Goal: Communication & Community: Answer question/provide support

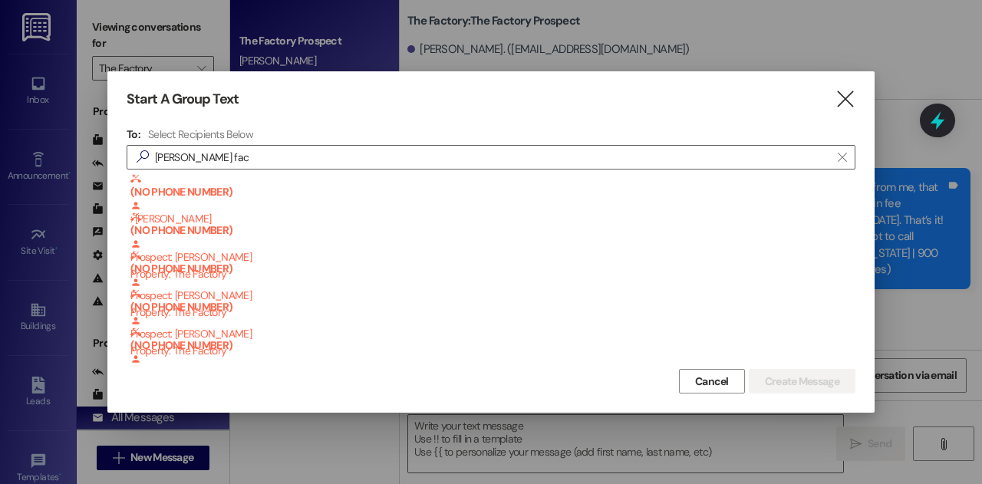
scroll to position [2158, 0]
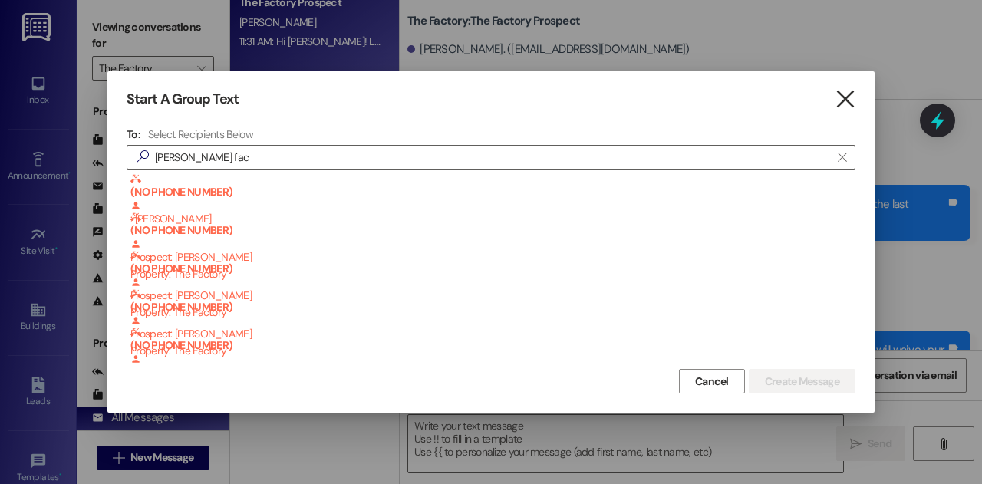
click at [851, 93] on icon "" at bounding box center [845, 99] width 21 height 16
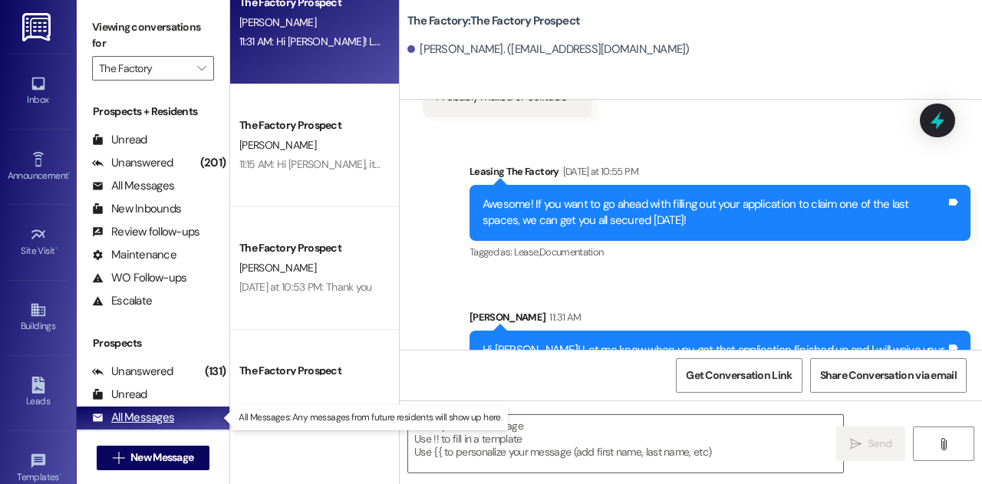
click at [141, 419] on div "All Messages" at bounding box center [133, 418] width 82 height 16
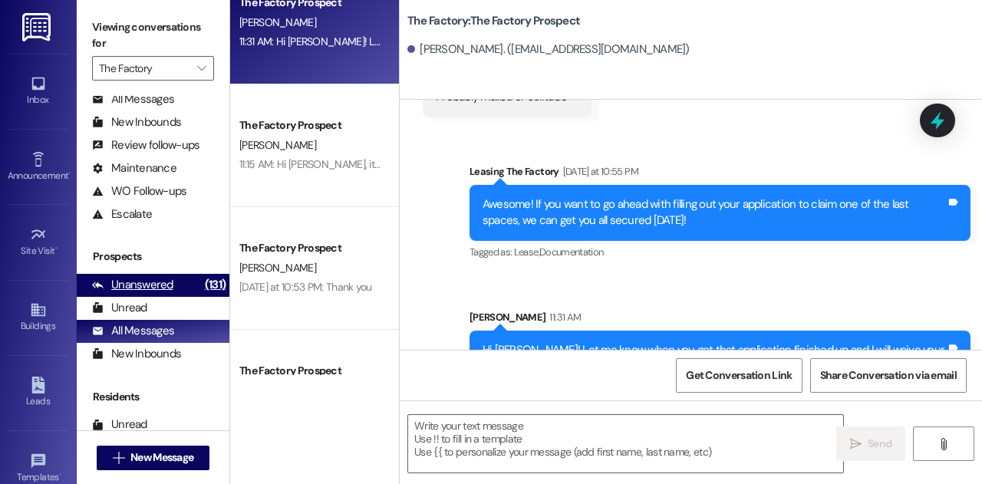
scroll to position [89, 0]
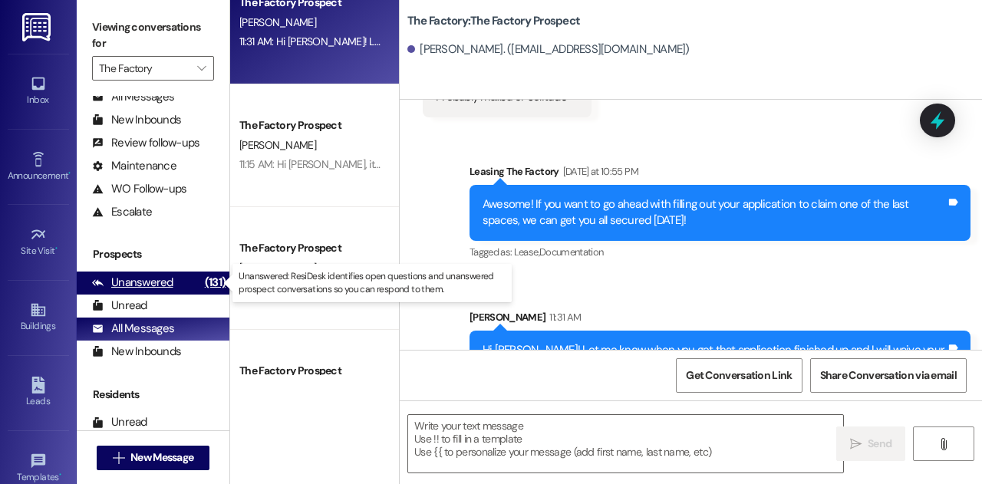
click at [144, 283] on div "Unanswered" at bounding box center [132, 283] width 81 height 16
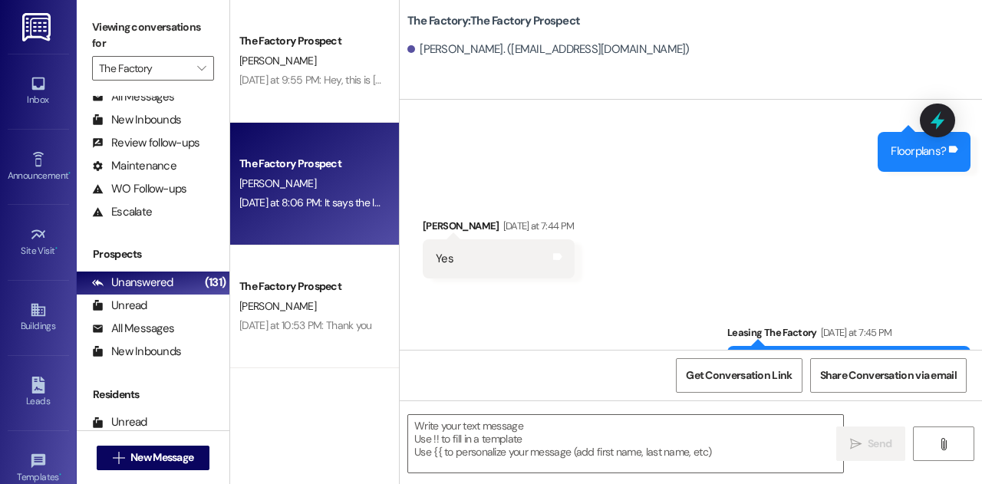
scroll to position [1887, 0]
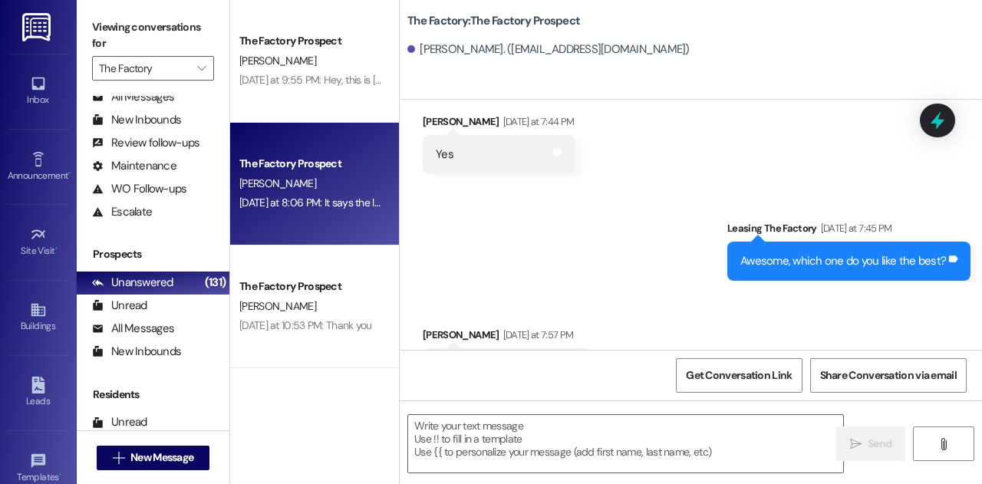
click at [332, 195] on div "[DATE] at 8:06 PM: It says the link has expired [DATE] at 8:06 PM: It says the …" at bounding box center [310, 202] width 145 height 19
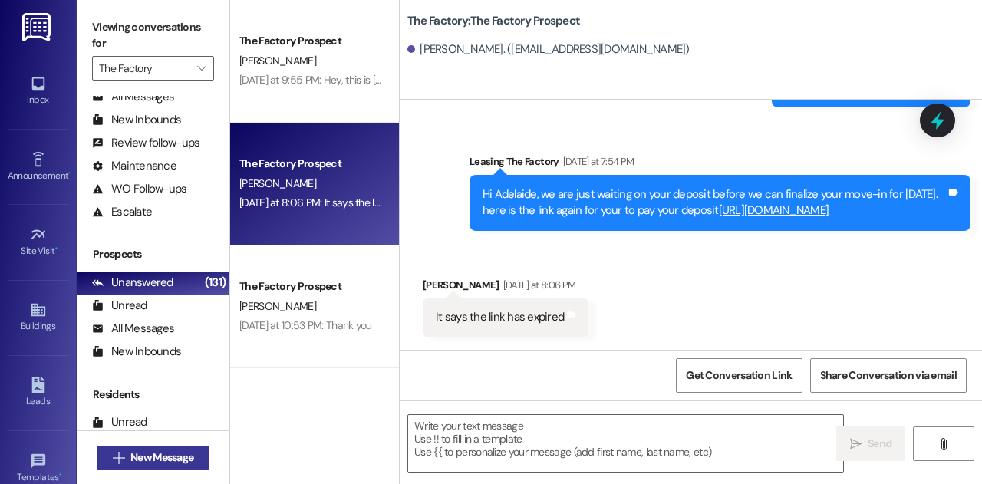
click at [160, 465] on span "New Message" at bounding box center [161, 458] width 63 height 16
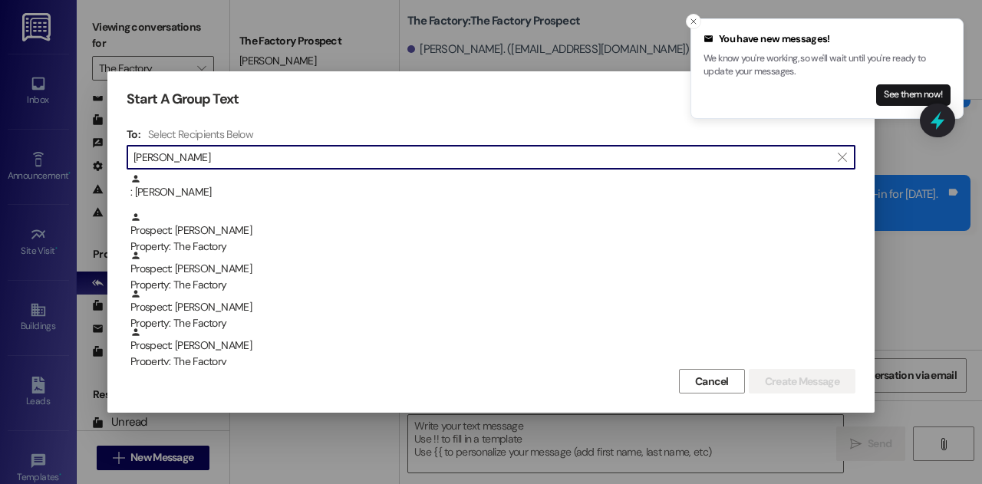
type input "[PERSON_NAME]"
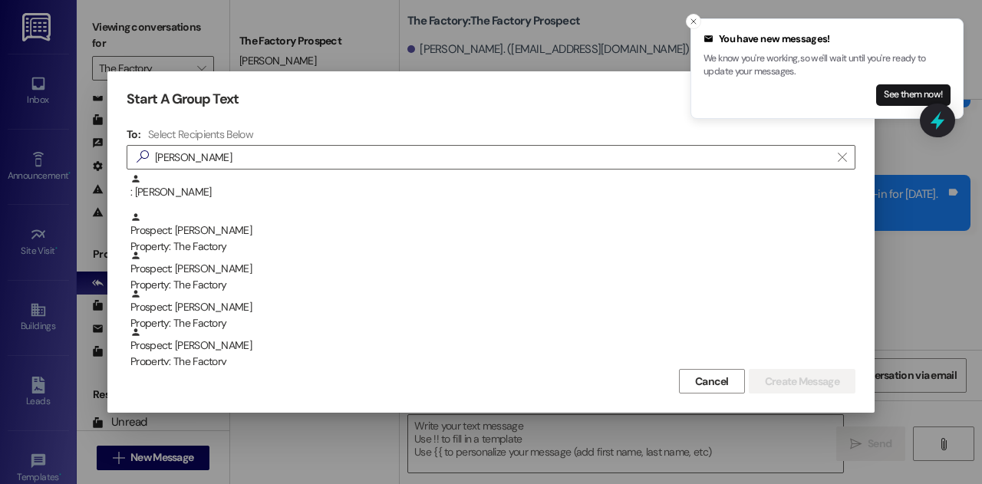
click at [268, 243] on div "Property: The Factory" at bounding box center [492, 247] width 725 height 16
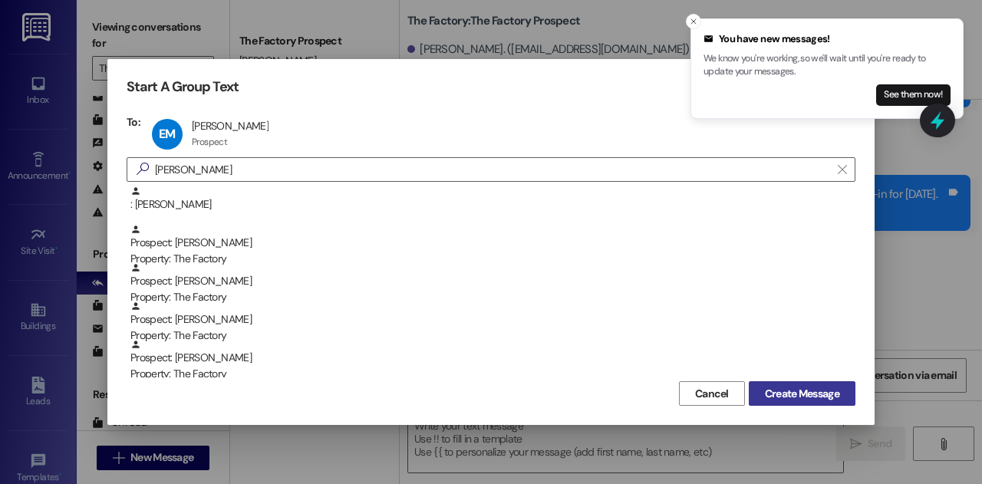
click at [766, 390] on span "Create Message" at bounding box center [802, 394] width 74 height 16
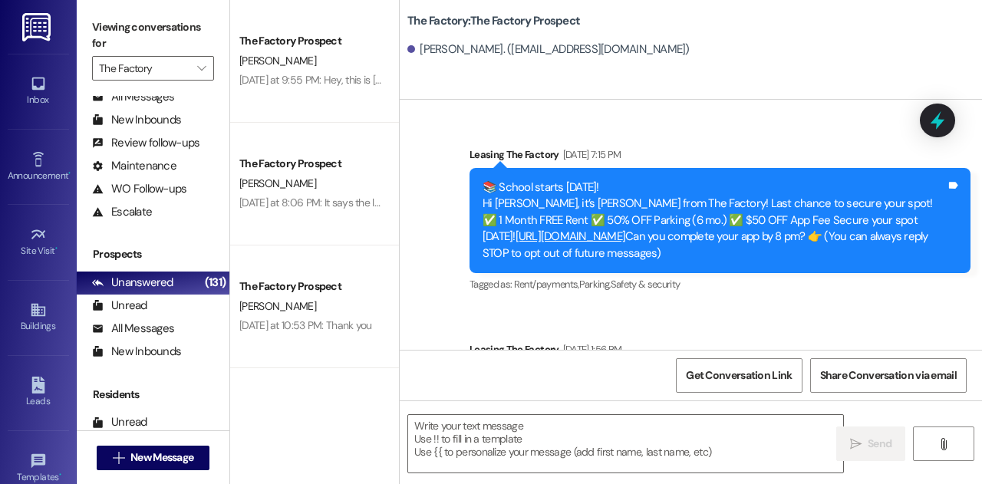
scroll to position [266, 0]
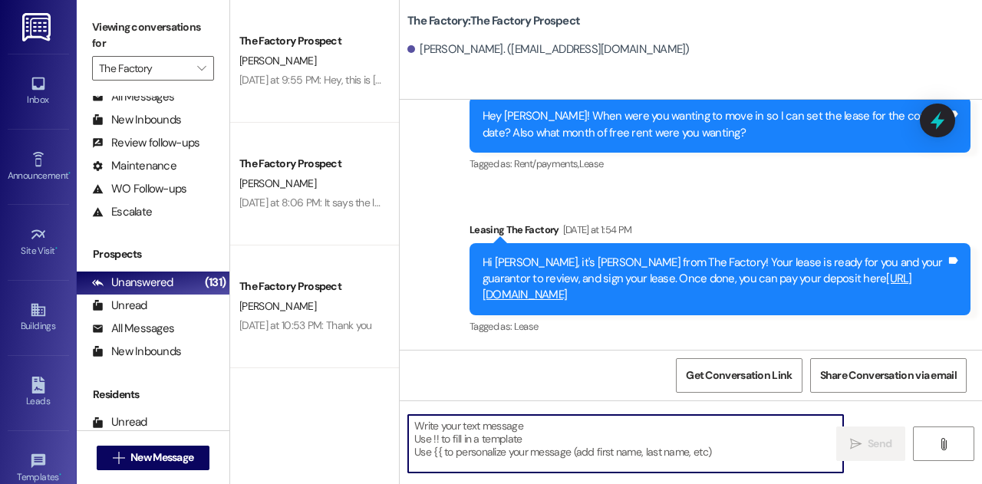
click at [563, 447] on textarea at bounding box center [625, 444] width 435 height 58
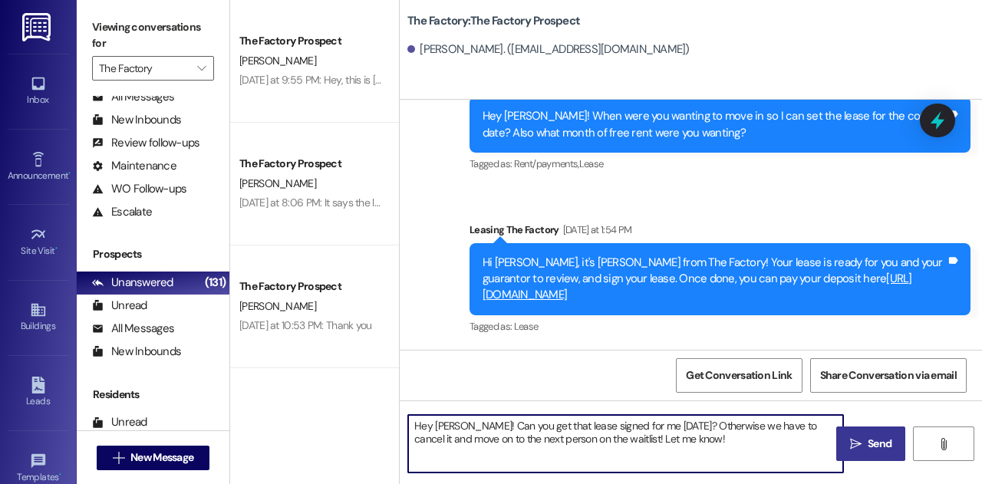
type textarea "Hey [PERSON_NAME]! Can you get that lease signed for me [DATE]? Otherwise we ha…"
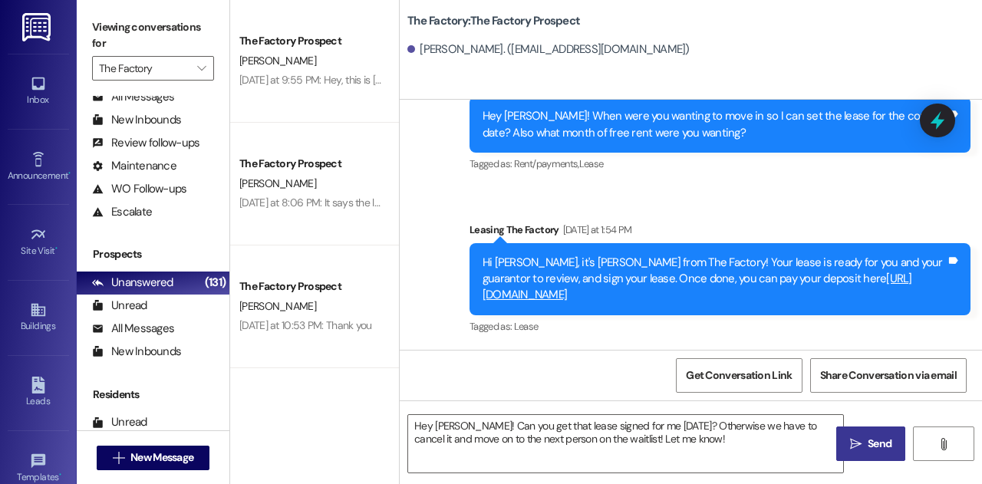
click at [867, 454] on button " Send" at bounding box center [870, 444] width 69 height 35
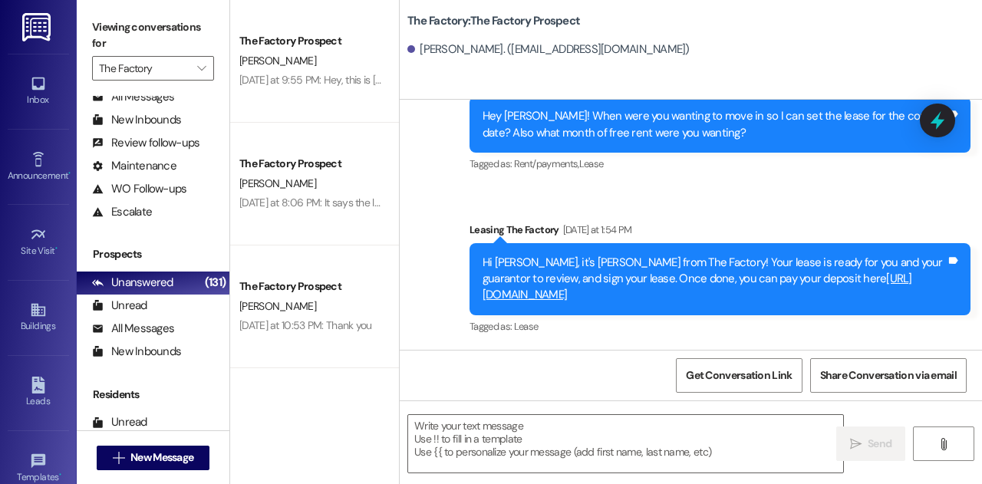
scroll to position [390, 0]
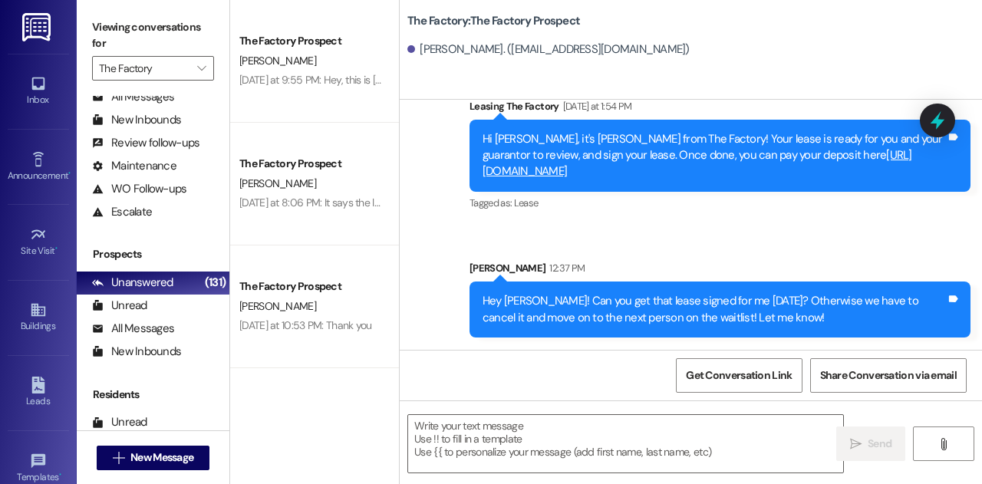
click at [671, 319] on div "Hey [PERSON_NAME]! Can you get that lease signed for me [DATE]? Otherwise we ha…" at bounding box center [715, 309] width 464 height 33
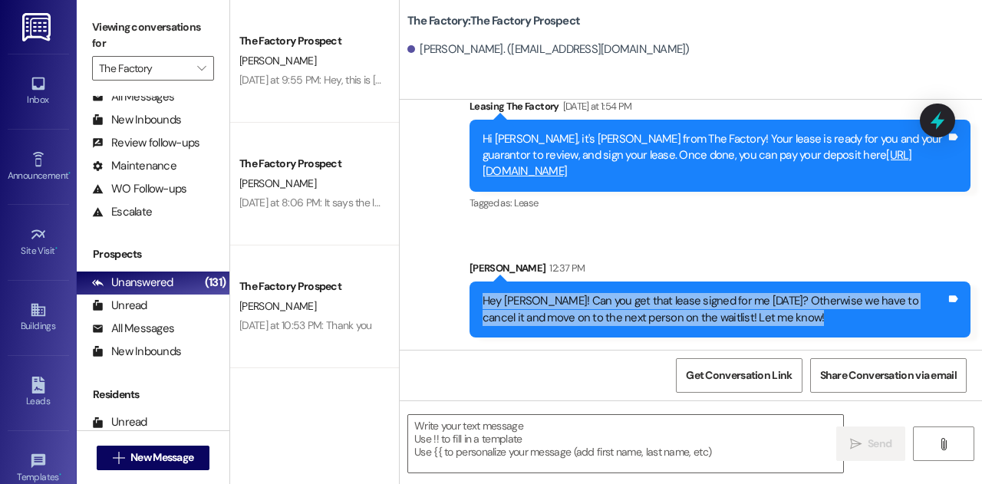
click at [671, 319] on div "Hey [PERSON_NAME]! Can you get that lease signed for me [DATE]? Otherwise we ha…" at bounding box center [715, 309] width 464 height 33
copy div "Hey [PERSON_NAME]! Can you get that lease signed for me [DATE]? Otherwise we ha…"
click at [183, 459] on span "New Message" at bounding box center [161, 458] width 63 height 16
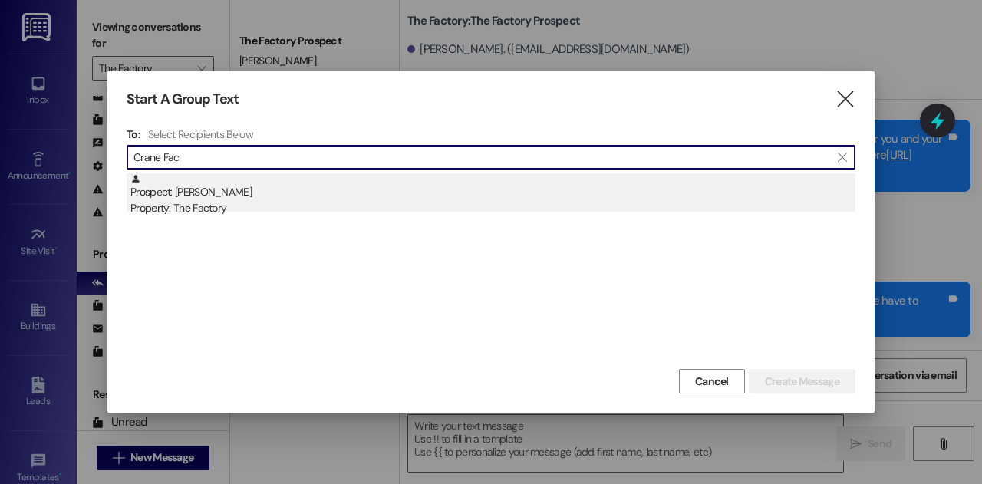
type input "Crane Fac"
click at [313, 200] on div "Property: The Factory" at bounding box center [492, 208] width 725 height 16
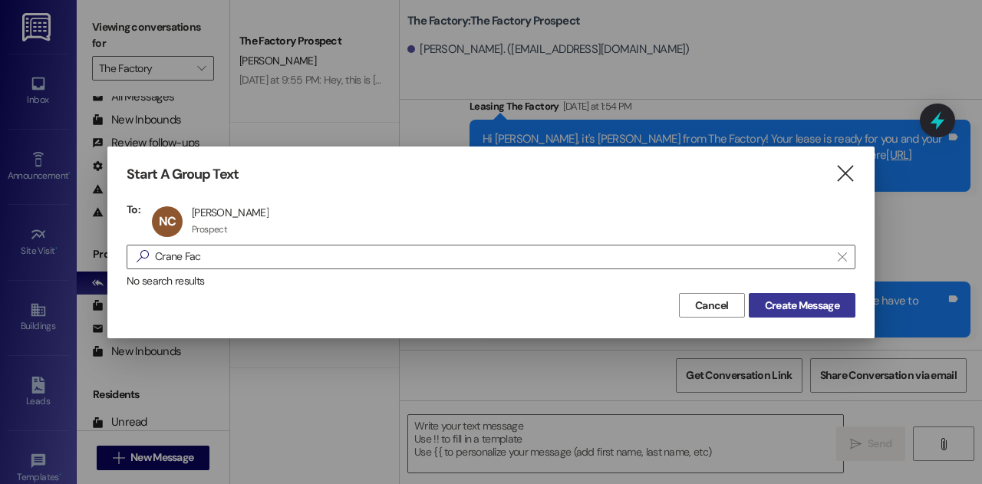
click at [823, 302] on span "Create Message" at bounding box center [802, 306] width 74 height 16
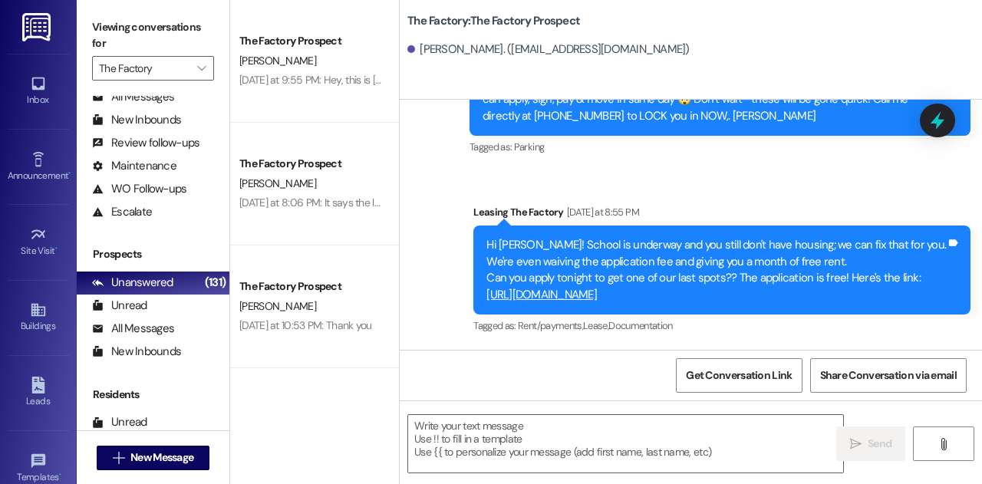
scroll to position [299, 0]
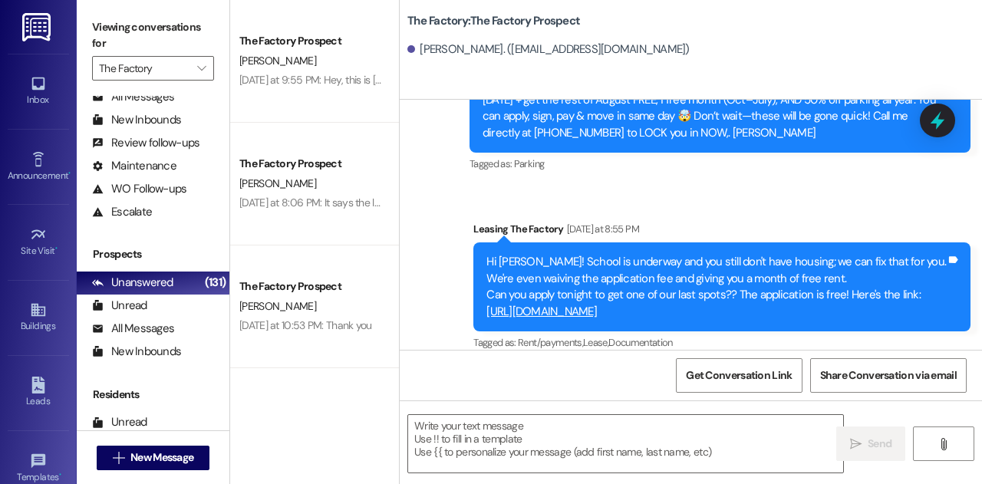
drag, startPoint x: 668, startPoint y: 298, endPoint x: 500, endPoint y: 246, distance: 175.0
click at [500, 246] on div "Sent via SMS Leasing The Factory [DATE] at 8:55 PM Hi [PERSON_NAME]! School is …" at bounding box center [722, 288] width 520 height 156
copy div "Hi [PERSON_NAME]! School is underway and you still don't have housing; we can f…"
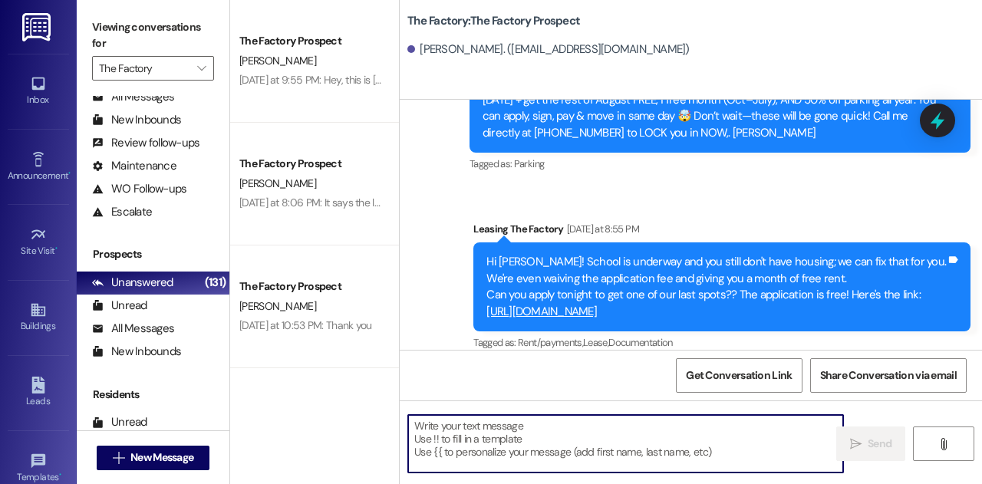
click at [519, 427] on textarea at bounding box center [625, 444] width 435 height 58
paste textarea "Hi [PERSON_NAME]! Classes have already started and we only have 4 [DEMOGRAPHIC_…"
type textarea "Hi [PERSON_NAME]! Classes have already started and we only have 4 [DEMOGRAPHIC_…"
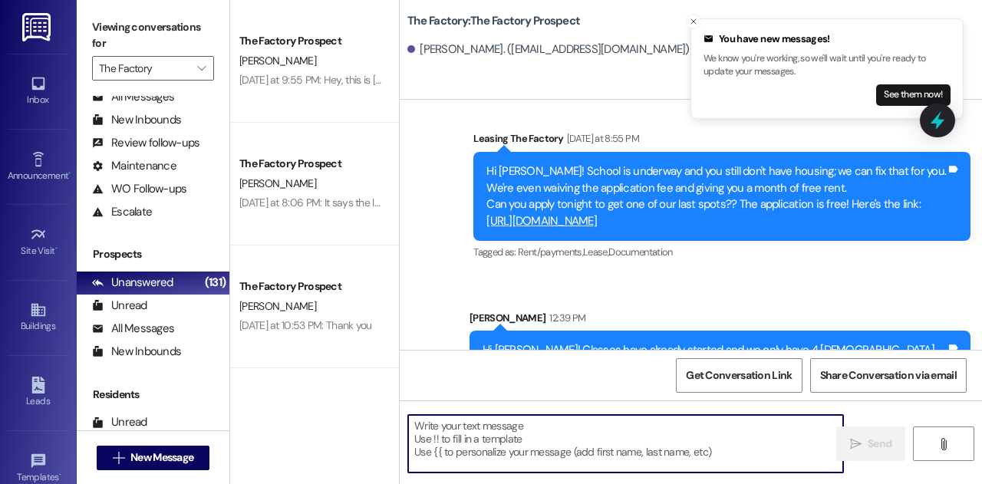
scroll to position [488, 0]
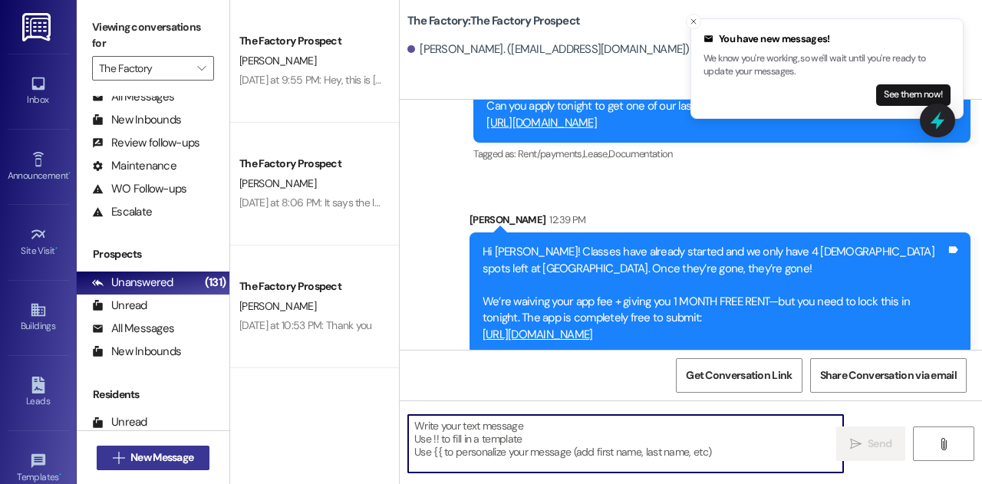
click at [147, 458] on span "New Message" at bounding box center [161, 458] width 63 height 16
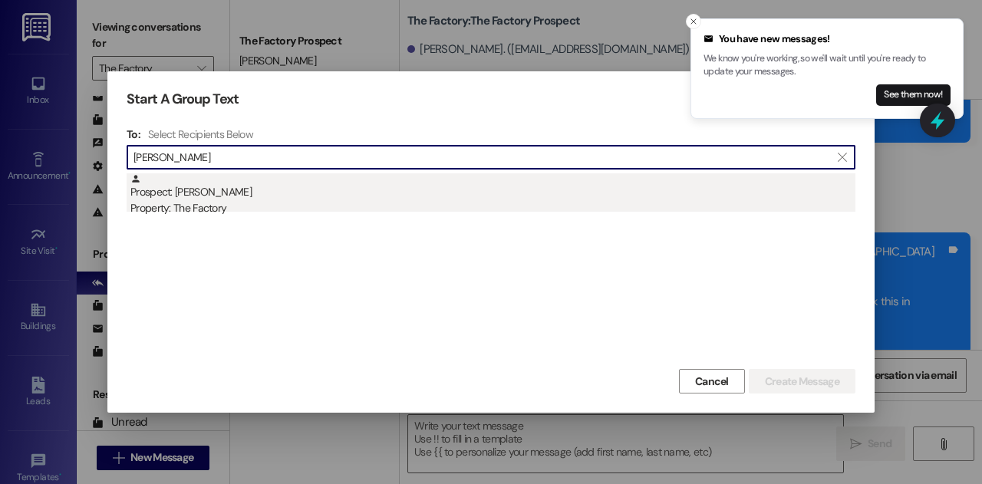
type input "[PERSON_NAME]"
click at [249, 202] on div "Property: The Factory" at bounding box center [492, 208] width 725 height 16
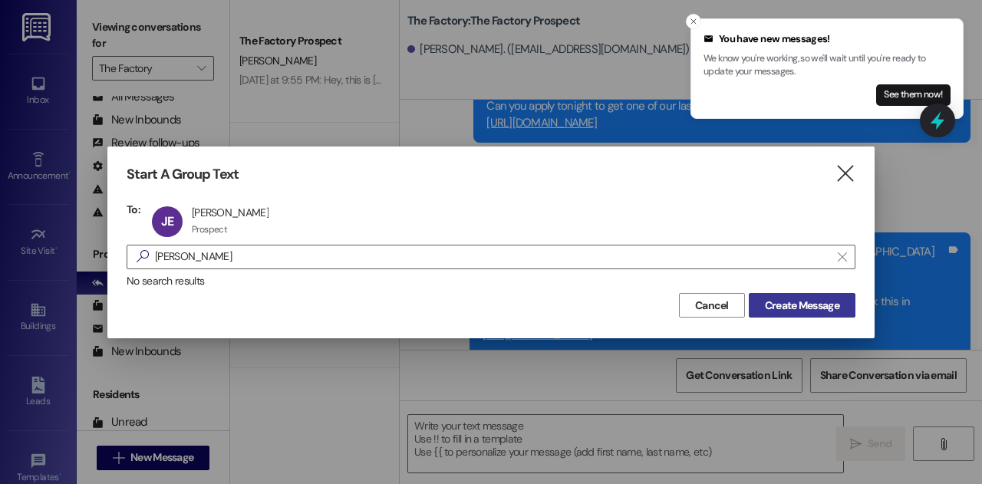
click at [796, 303] on span "Create Message" at bounding box center [802, 306] width 74 height 16
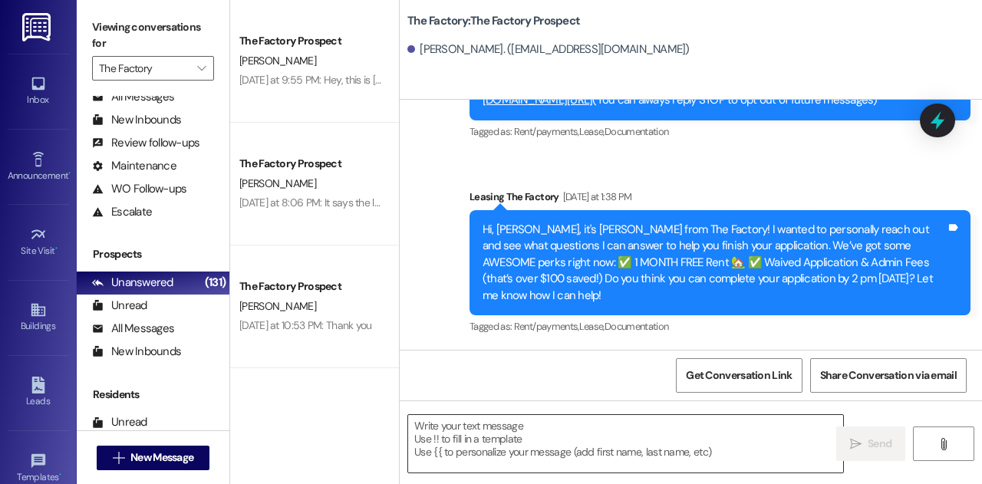
scroll to position [120, 0]
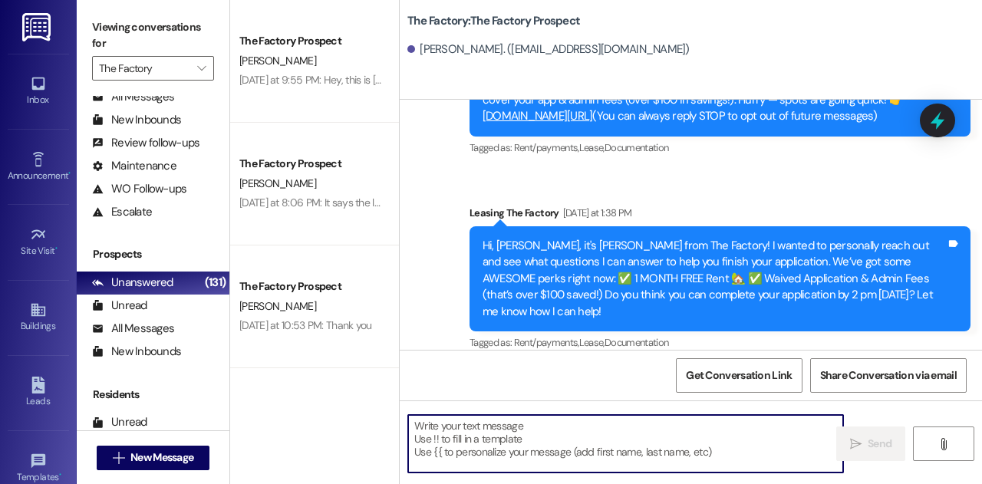
click at [463, 431] on textarea at bounding box center [625, 444] width 435 height 58
paste textarea "Hi [PERSON_NAME]! Classes have already started and we only have 4 [DEMOGRAPHIC_…"
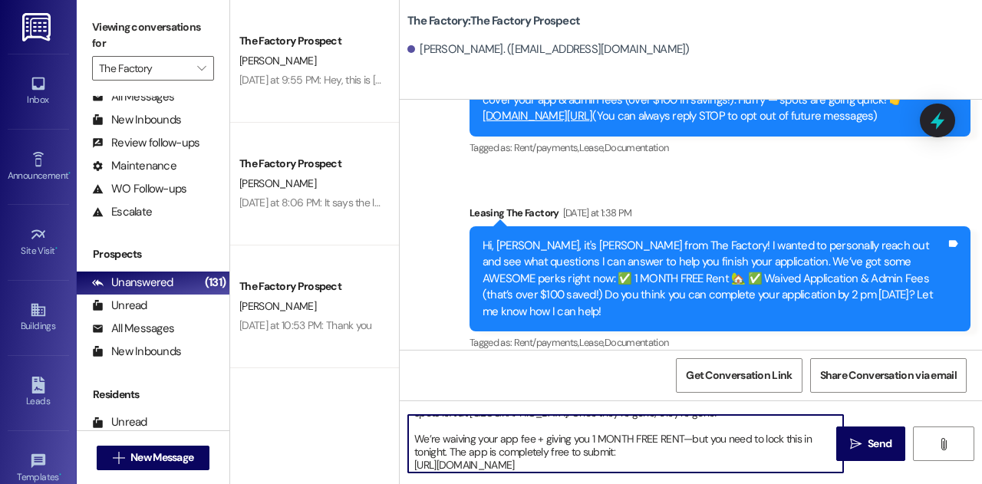
scroll to position [0, 0]
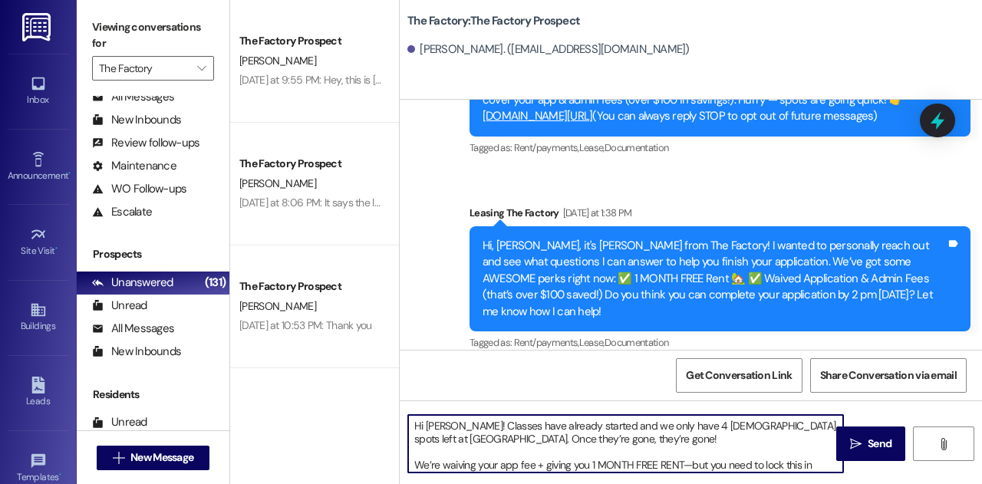
click at [467, 427] on textarea "Hi [PERSON_NAME]! Classes have already started and we only have 4 [DEMOGRAPHIC_…" at bounding box center [625, 444] width 435 height 58
type textarea "Hi [PERSON_NAME]! Classes have already started and we only have 4 [DEMOGRAPHIC_…"
click at [850, 459] on button " Send" at bounding box center [870, 444] width 69 height 35
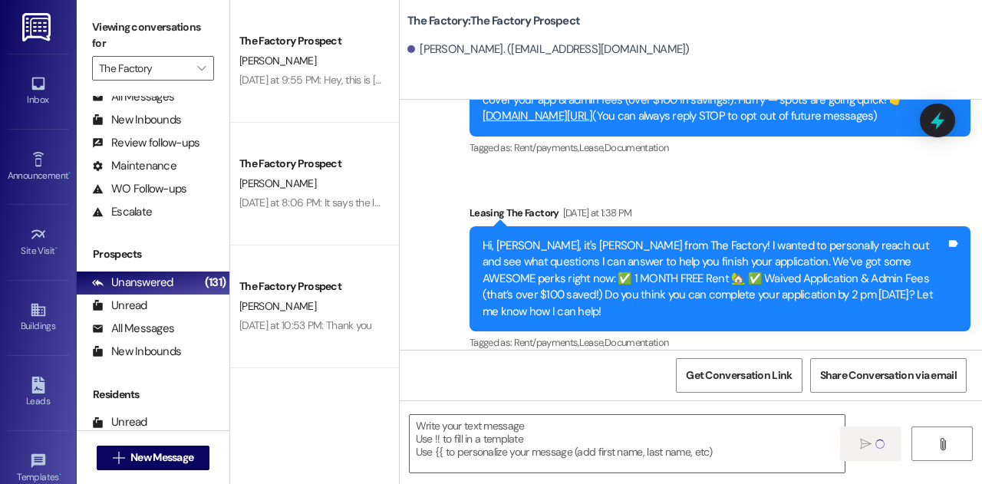
scroll to position [309, 0]
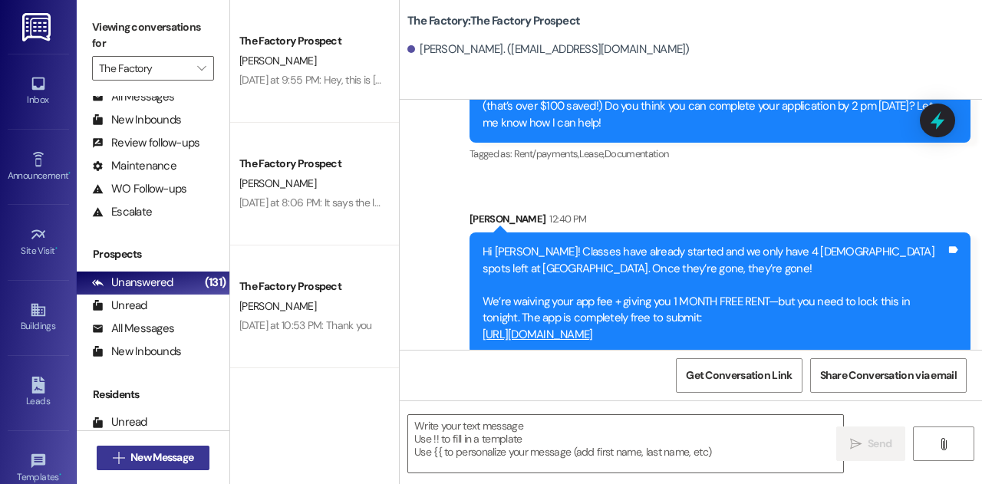
click at [143, 464] on span "New Message" at bounding box center [161, 458] width 63 height 16
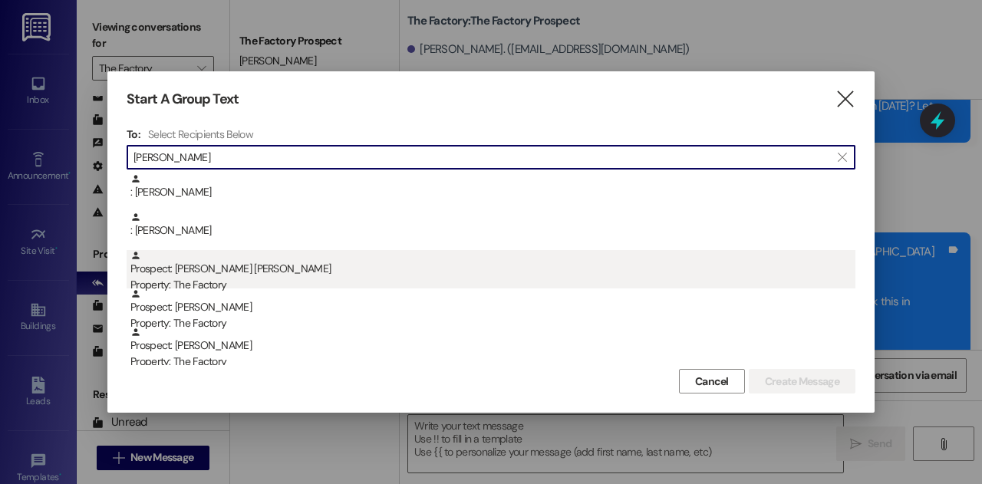
type input "[PERSON_NAME]"
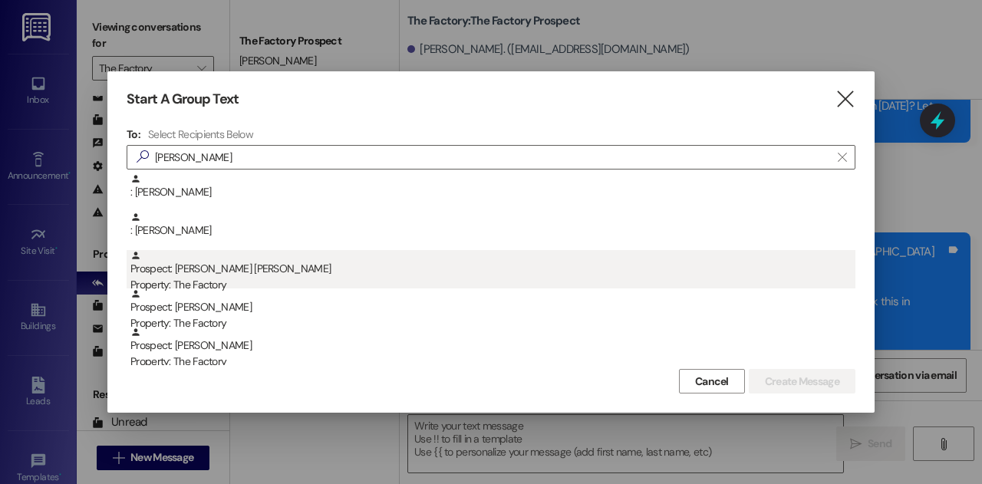
click at [282, 280] on div "Property: The Factory" at bounding box center [492, 285] width 725 height 16
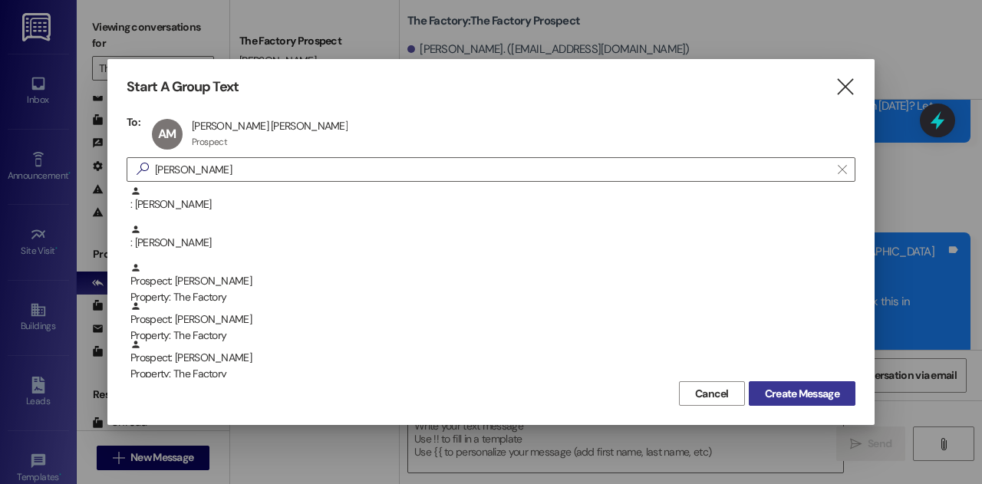
click at [785, 403] on button "Create Message" at bounding box center [802, 393] width 107 height 25
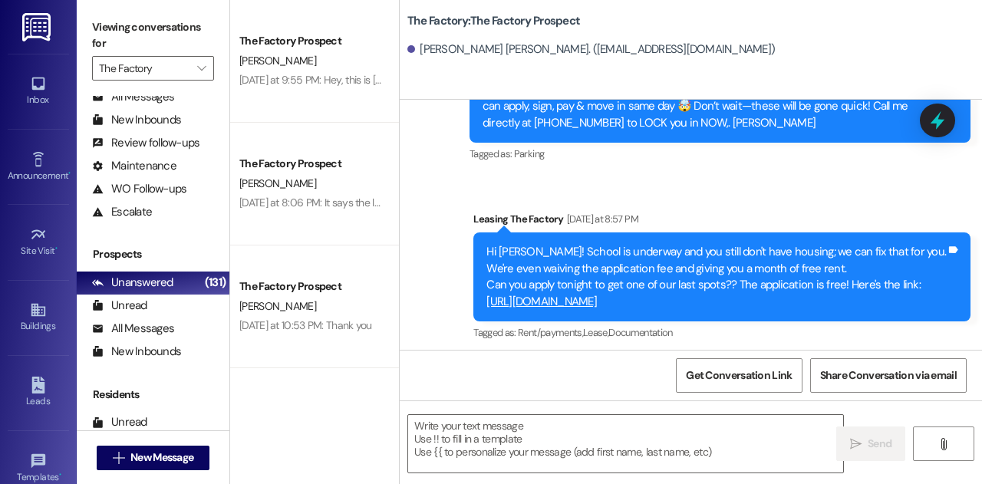
scroll to position [332, 0]
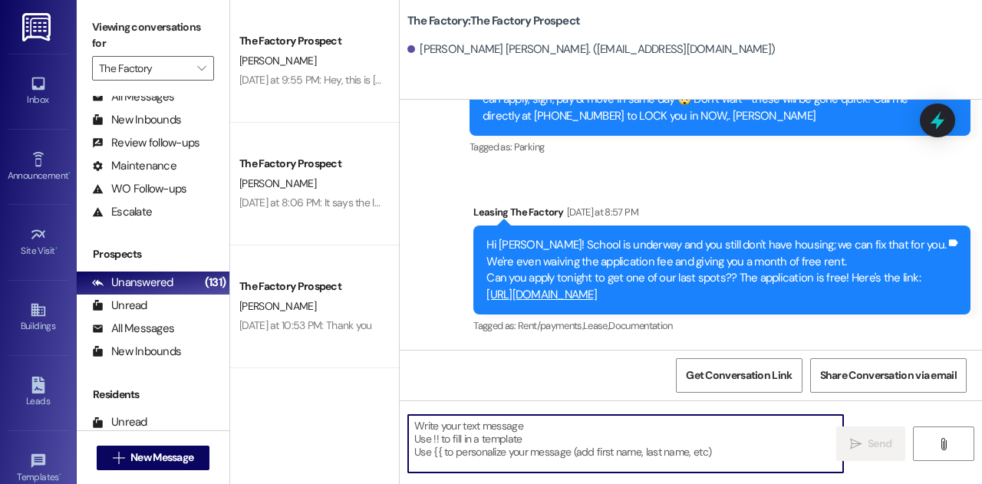
click at [574, 460] on textarea at bounding box center [625, 444] width 435 height 58
paste textarea "Hi [PERSON_NAME]! Classes have already started and we only have 4 [DEMOGRAPHIC_…"
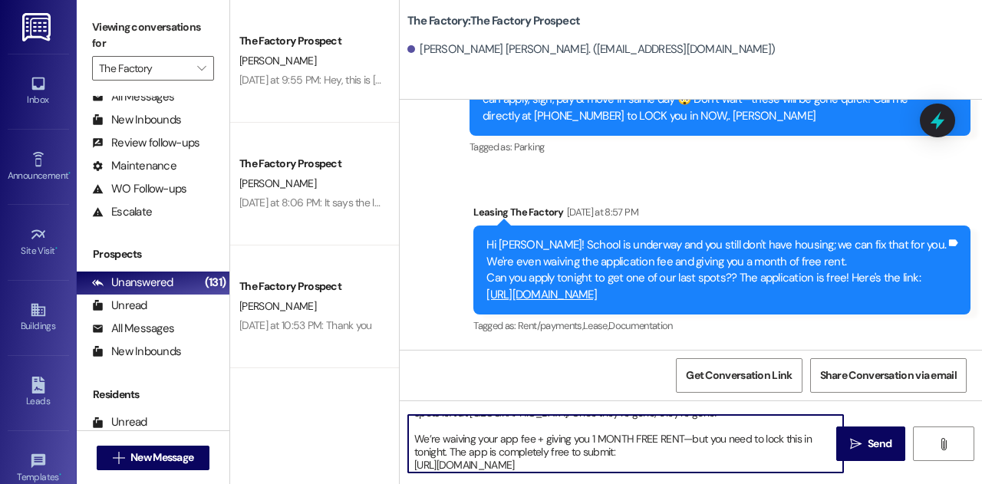
scroll to position [0, 0]
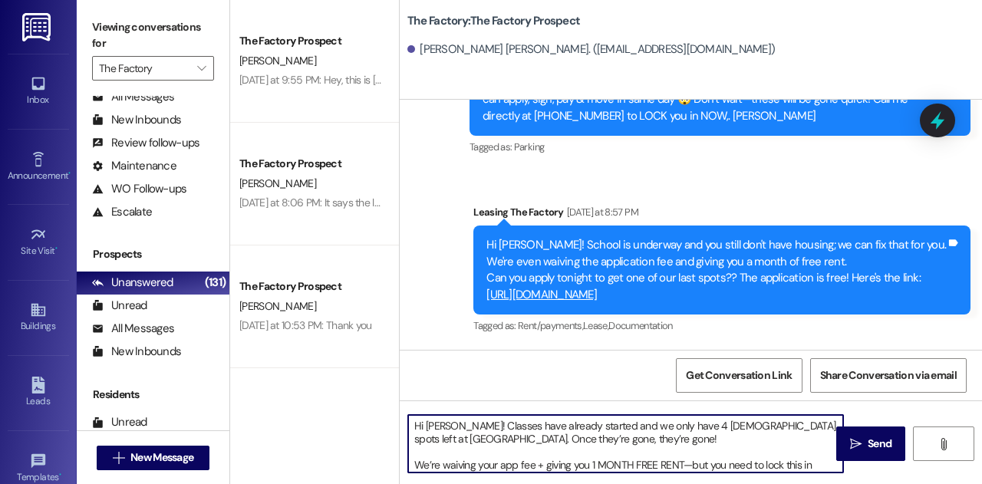
click at [465, 424] on textarea "Hi [PERSON_NAME]! Classes have already started and we only have 4 [DEMOGRAPHIC_…" at bounding box center [625, 444] width 435 height 58
type textarea "Hi [PERSON_NAME]! Classes have already started and we only have 4 [DEMOGRAPHIC_…"
click at [875, 454] on button " Send" at bounding box center [870, 444] width 69 height 35
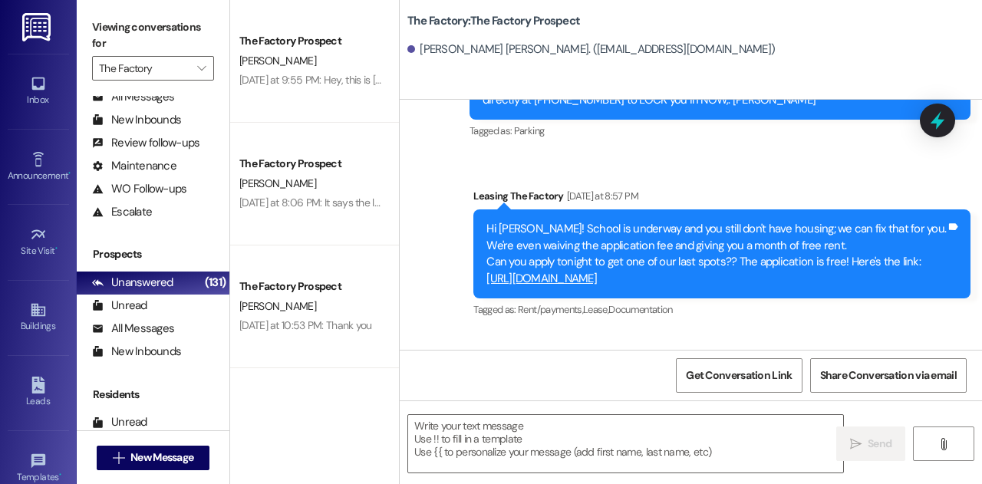
scroll to position [521, 0]
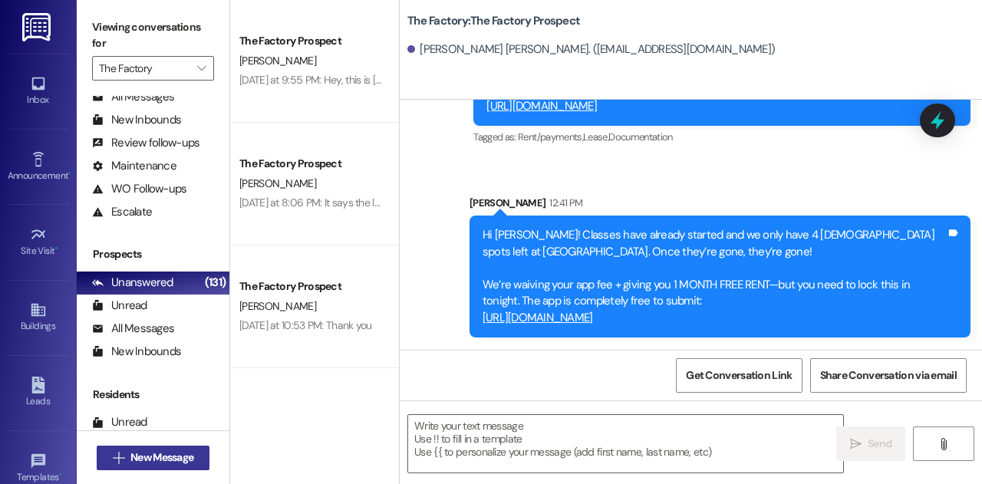
click at [150, 455] on span "New Message" at bounding box center [161, 458] width 63 height 16
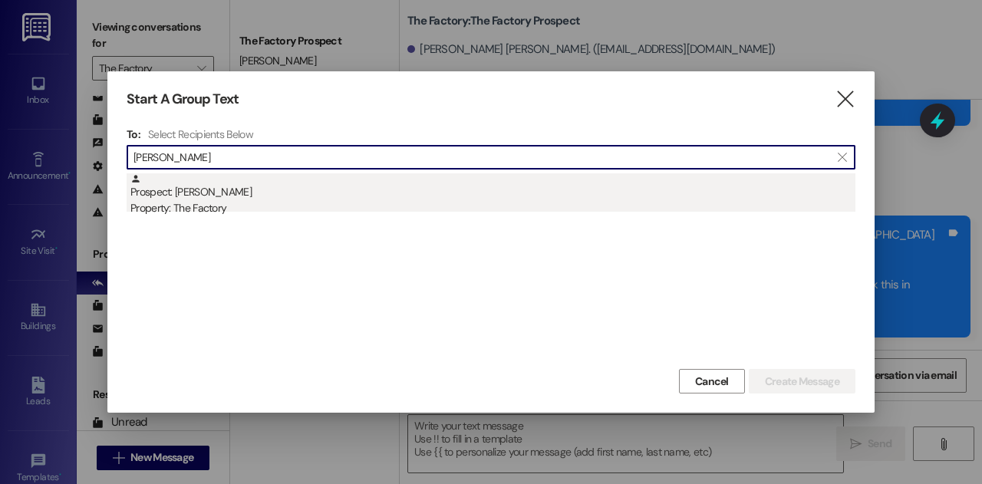
type input "[PERSON_NAME]"
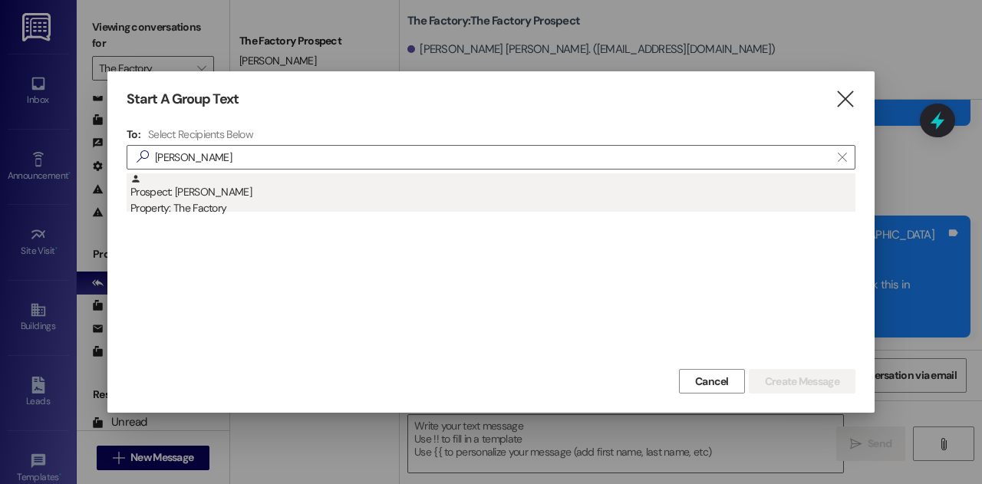
click at [301, 197] on div "Prospect: [PERSON_NAME] Property: The Factory" at bounding box center [492, 195] width 725 height 44
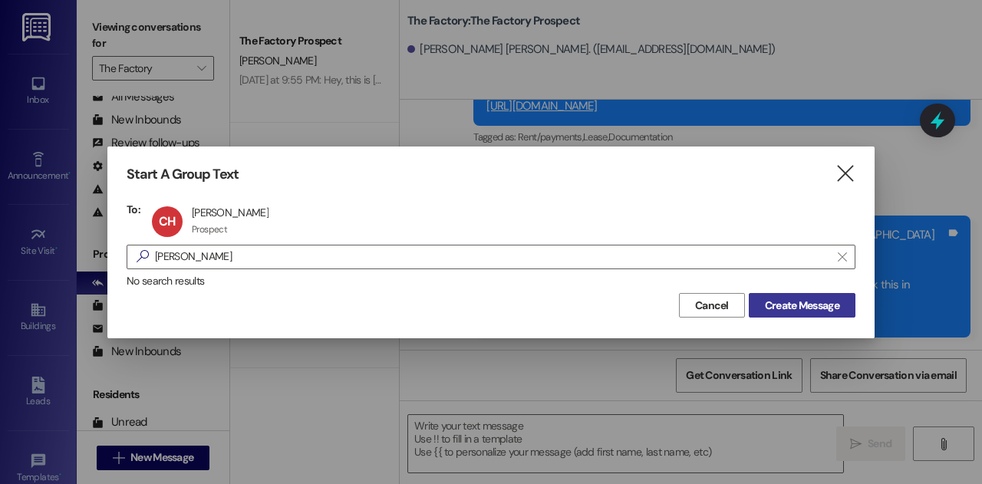
click at [816, 312] on span "Create Message" at bounding box center [802, 306] width 74 height 16
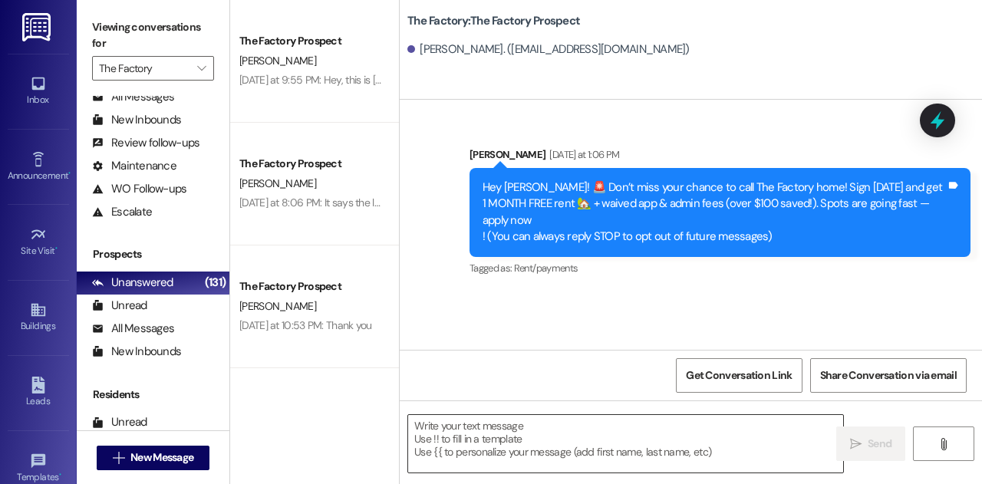
scroll to position [0, 0]
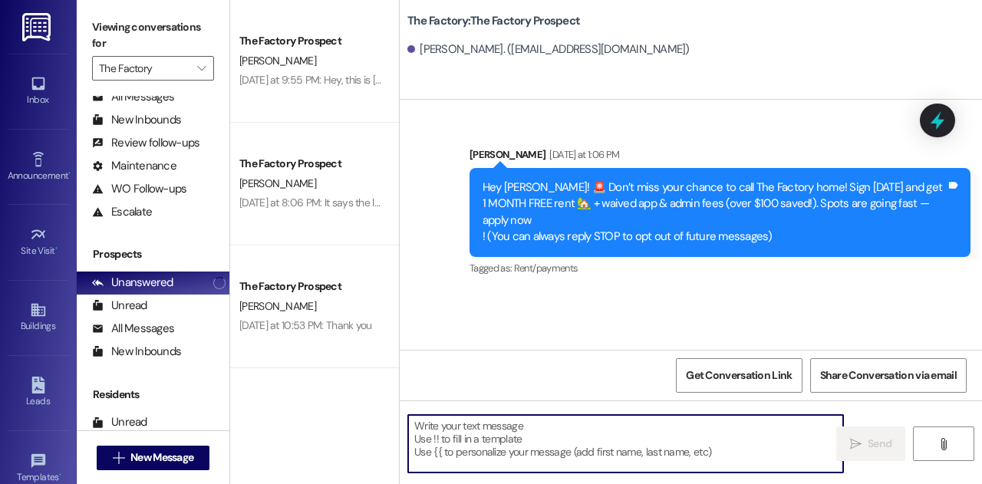
click at [548, 429] on textarea at bounding box center [625, 444] width 435 height 58
paste textarea "Hi There!! Classes have already started and we only have 4 [DEMOGRAPHIC_DATA] s…"
type textarea "Hi There!! Classes have already started and we only have 4 [DEMOGRAPHIC_DATA] s…"
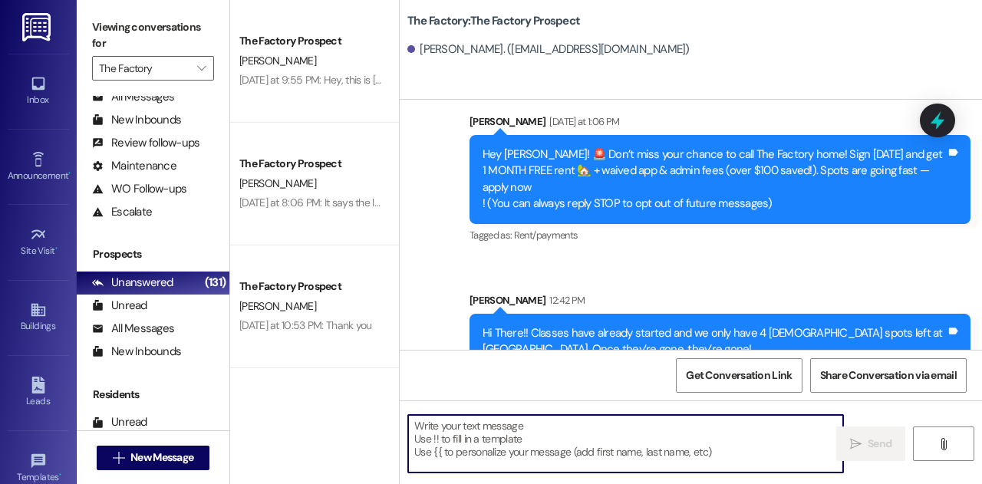
scroll to position [114, 0]
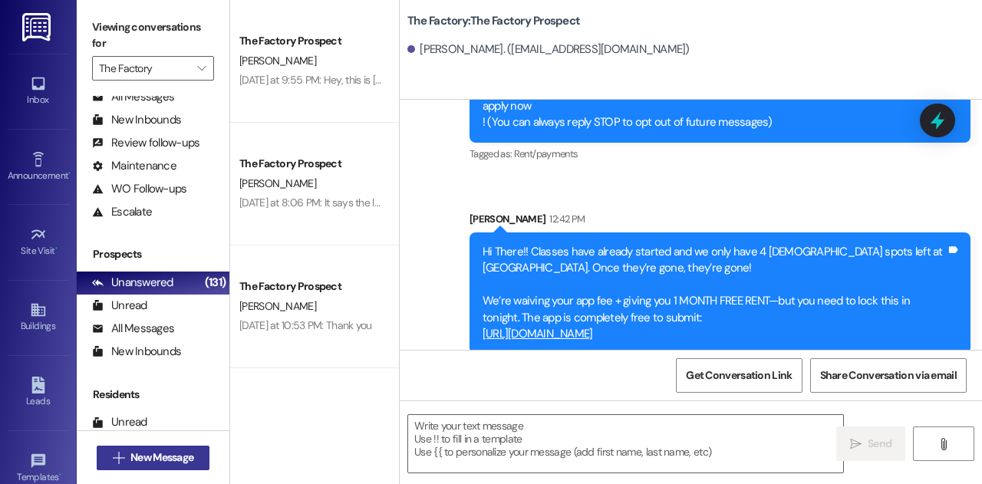
click at [189, 460] on span "New Message" at bounding box center [161, 458] width 63 height 16
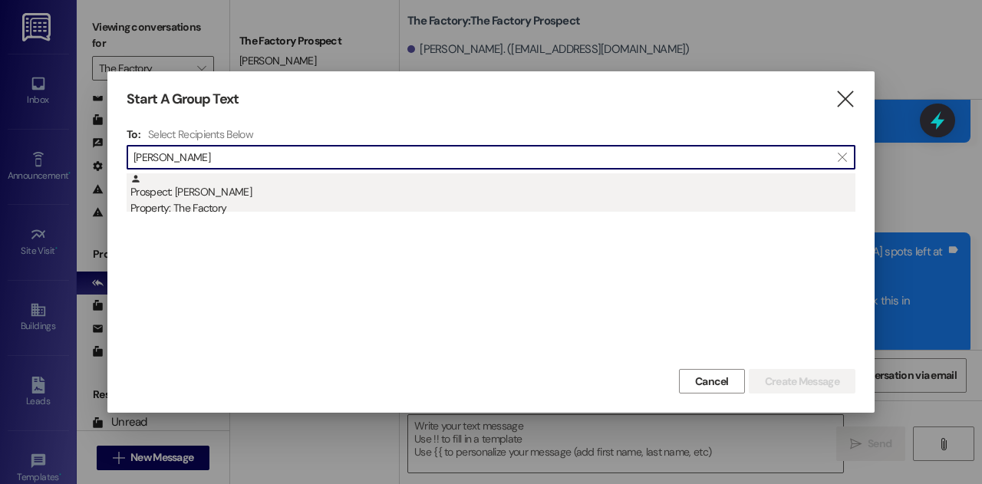
type input "[PERSON_NAME]"
click at [276, 207] on div "Property: The Factory" at bounding box center [492, 208] width 725 height 16
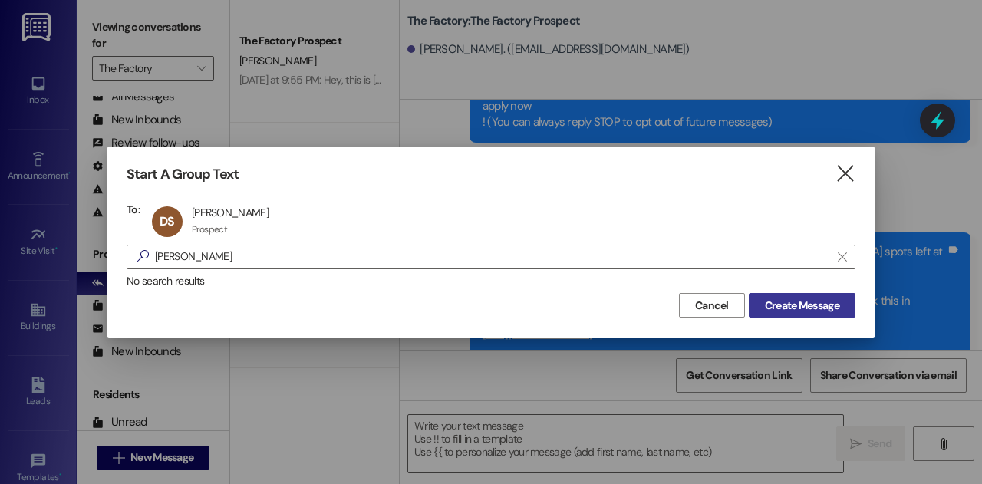
click at [804, 306] on span "Create Message" at bounding box center [802, 306] width 74 height 16
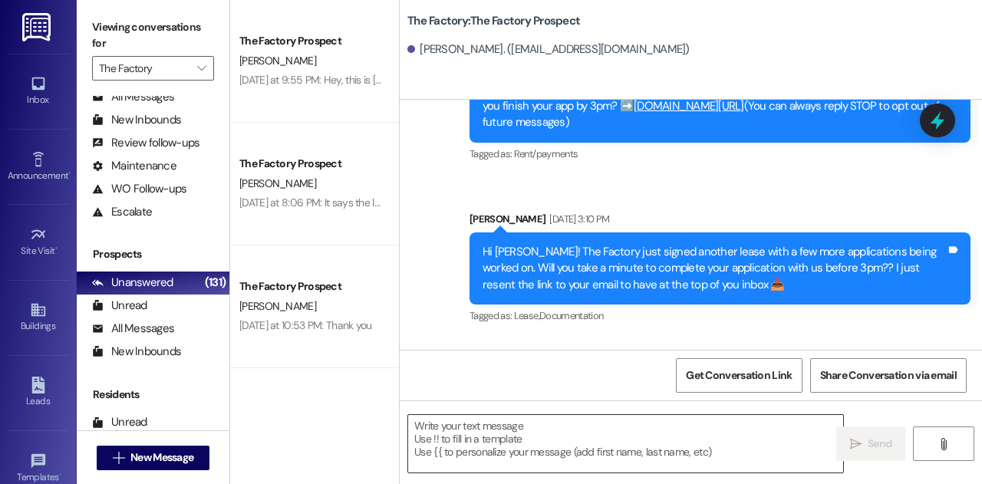
click at [509, 448] on textarea at bounding box center [625, 444] width 435 height 58
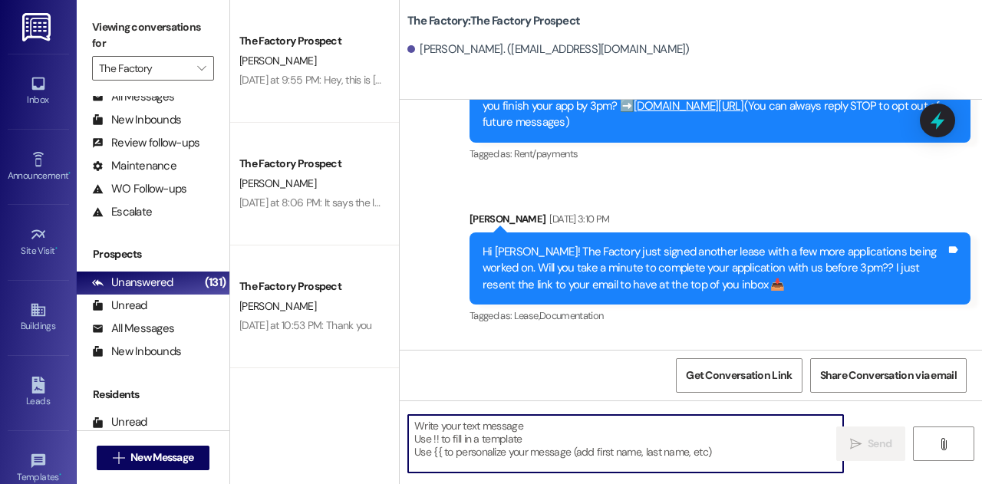
paste textarea "Hi There!! Classes have already started and we only have 4 [DEMOGRAPHIC_DATA] s…"
type textarea "Hi There!! Classes have already started and we only have 4 [DEMOGRAPHIC_DATA] s…"
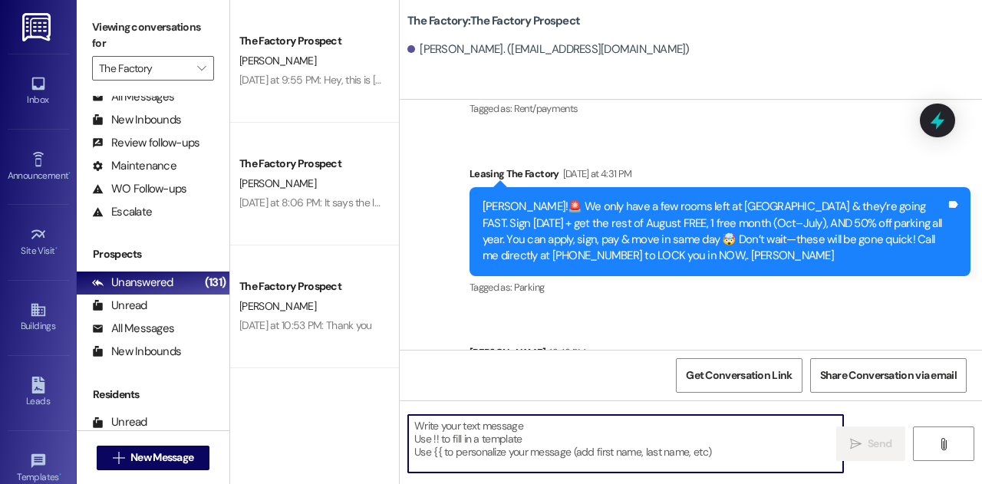
scroll to position [797, 0]
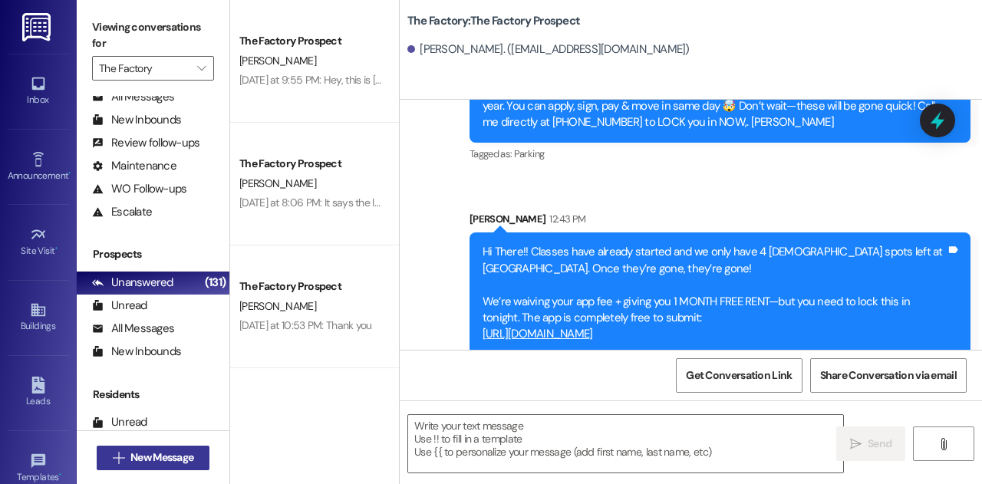
click at [181, 453] on span "New Message" at bounding box center [161, 458] width 63 height 16
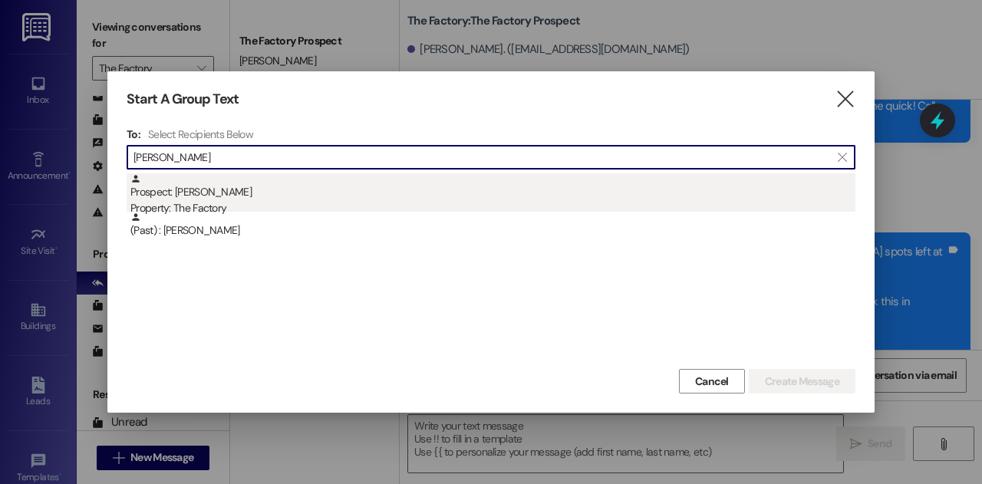
type input "[PERSON_NAME]"
click at [242, 204] on div "Property: The Factory" at bounding box center [492, 208] width 725 height 16
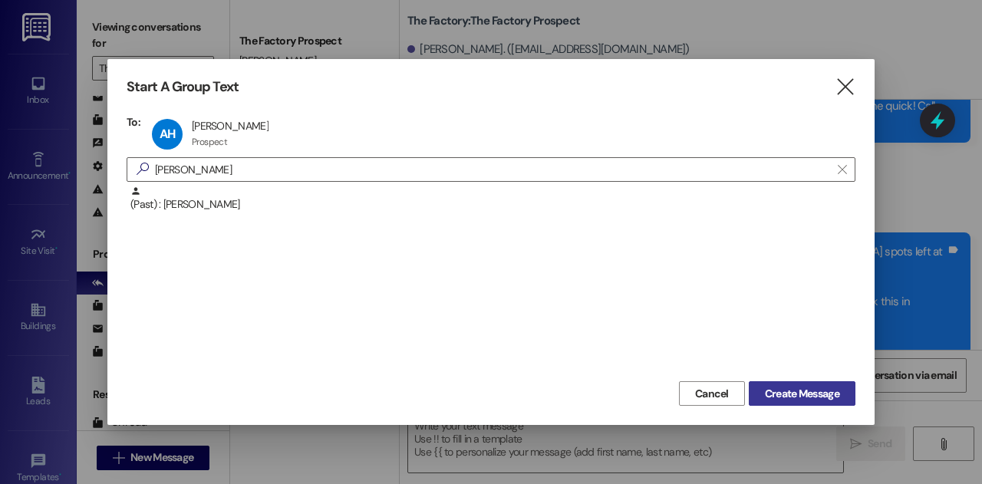
click at [793, 387] on span "Create Message" at bounding box center [802, 394] width 74 height 16
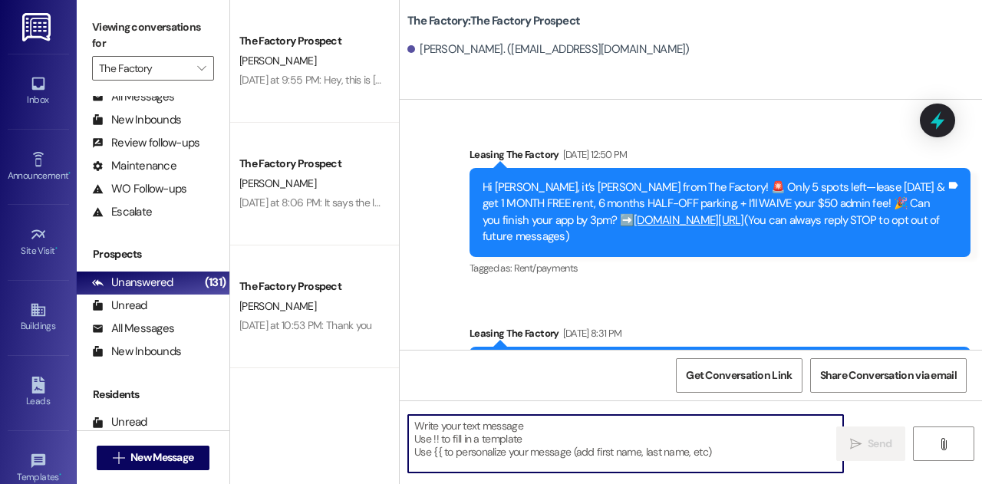
click at [613, 449] on textarea at bounding box center [625, 444] width 435 height 58
type textarea "Hi There!! Classes have already started and we only have 4 [DEMOGRAPHIC_DATA] s…"
